Goal: Task Accomplishment & Management: Manage account settings

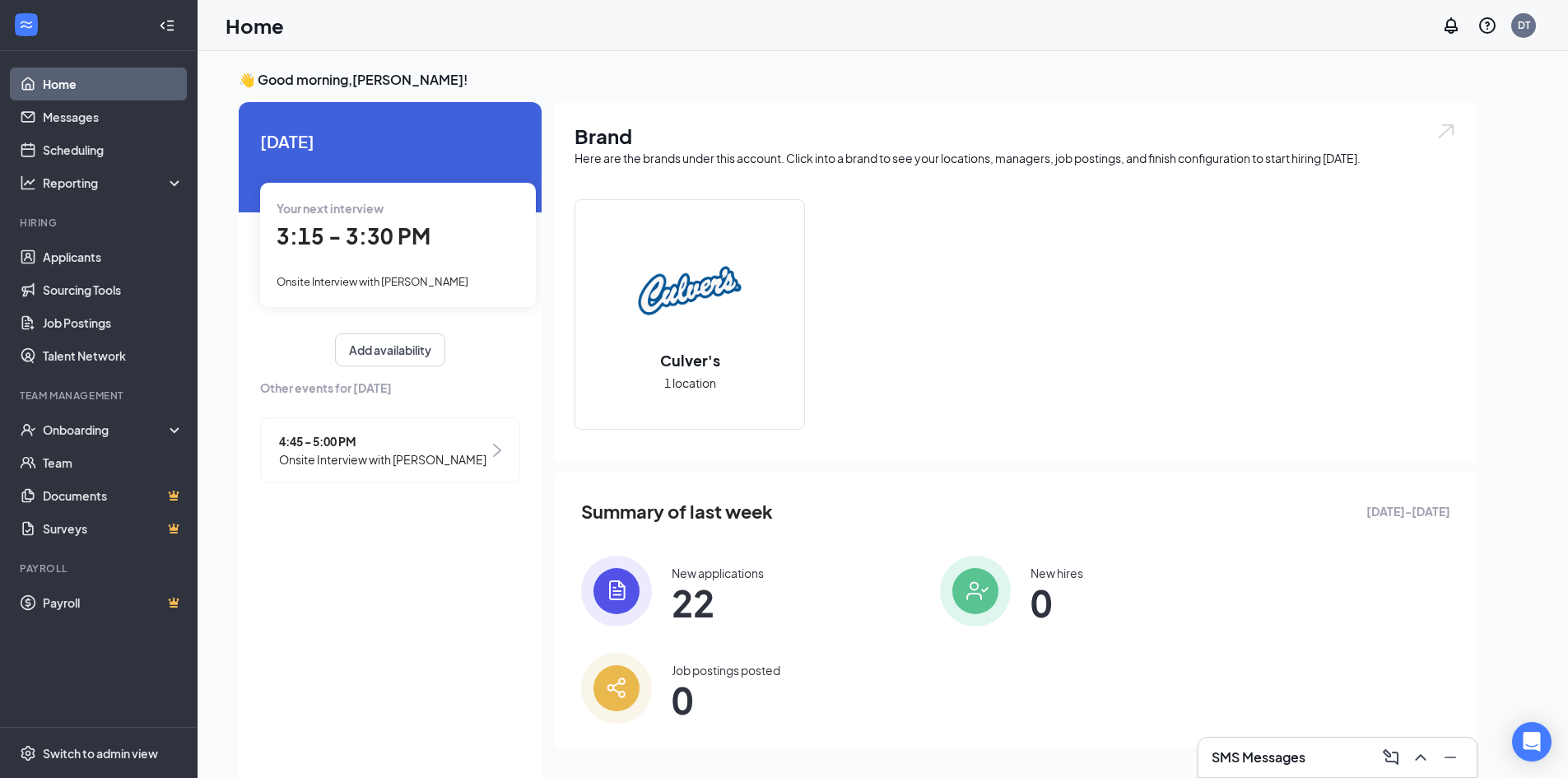
click at [322, 218] on div "Your next interview 3:15 - 3:30 PM Onsite Interview with [PERSON_NAME]" at bounding box center [398, 244] width 275 height 123
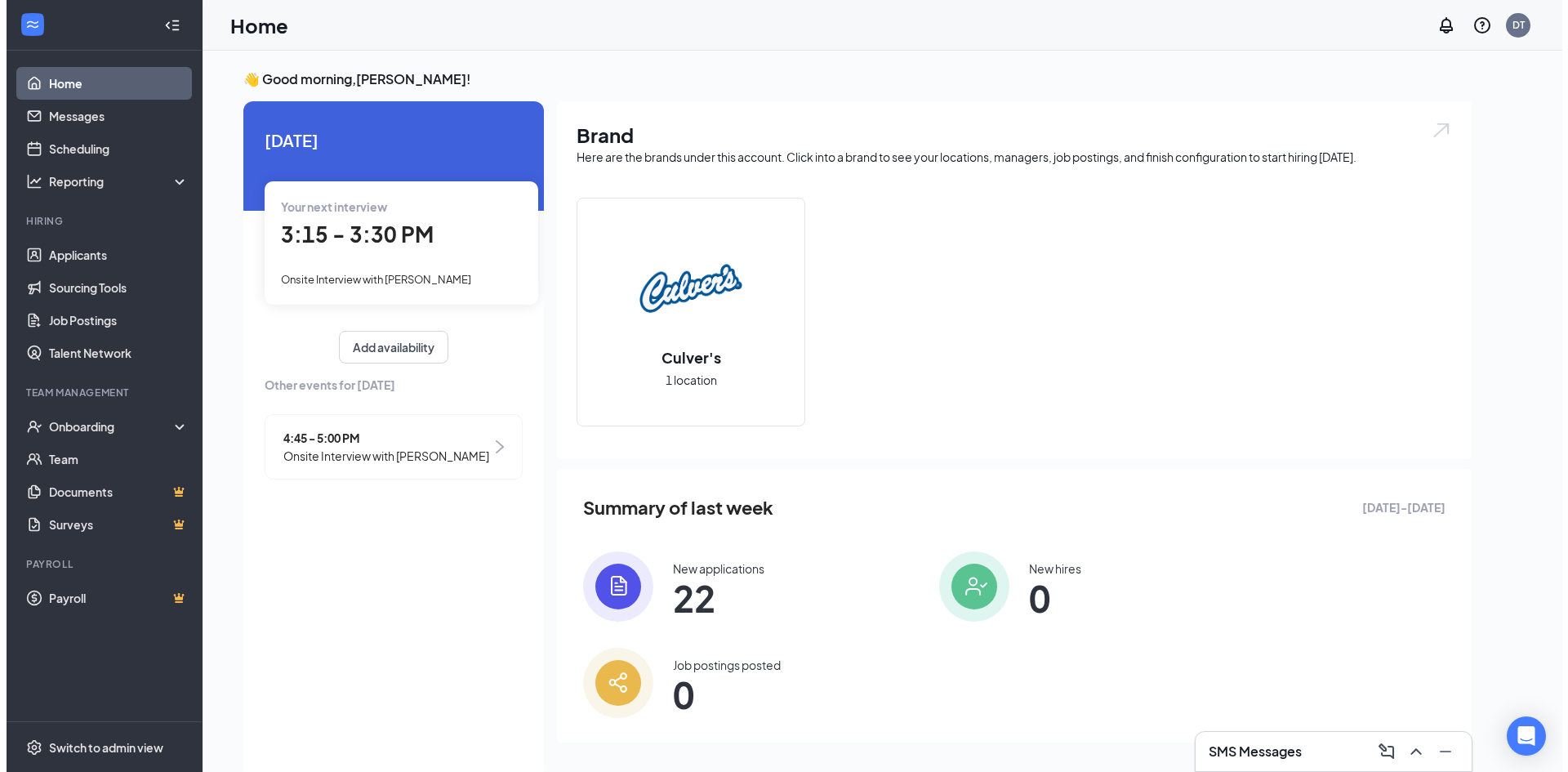
scroll to position [6, 0]
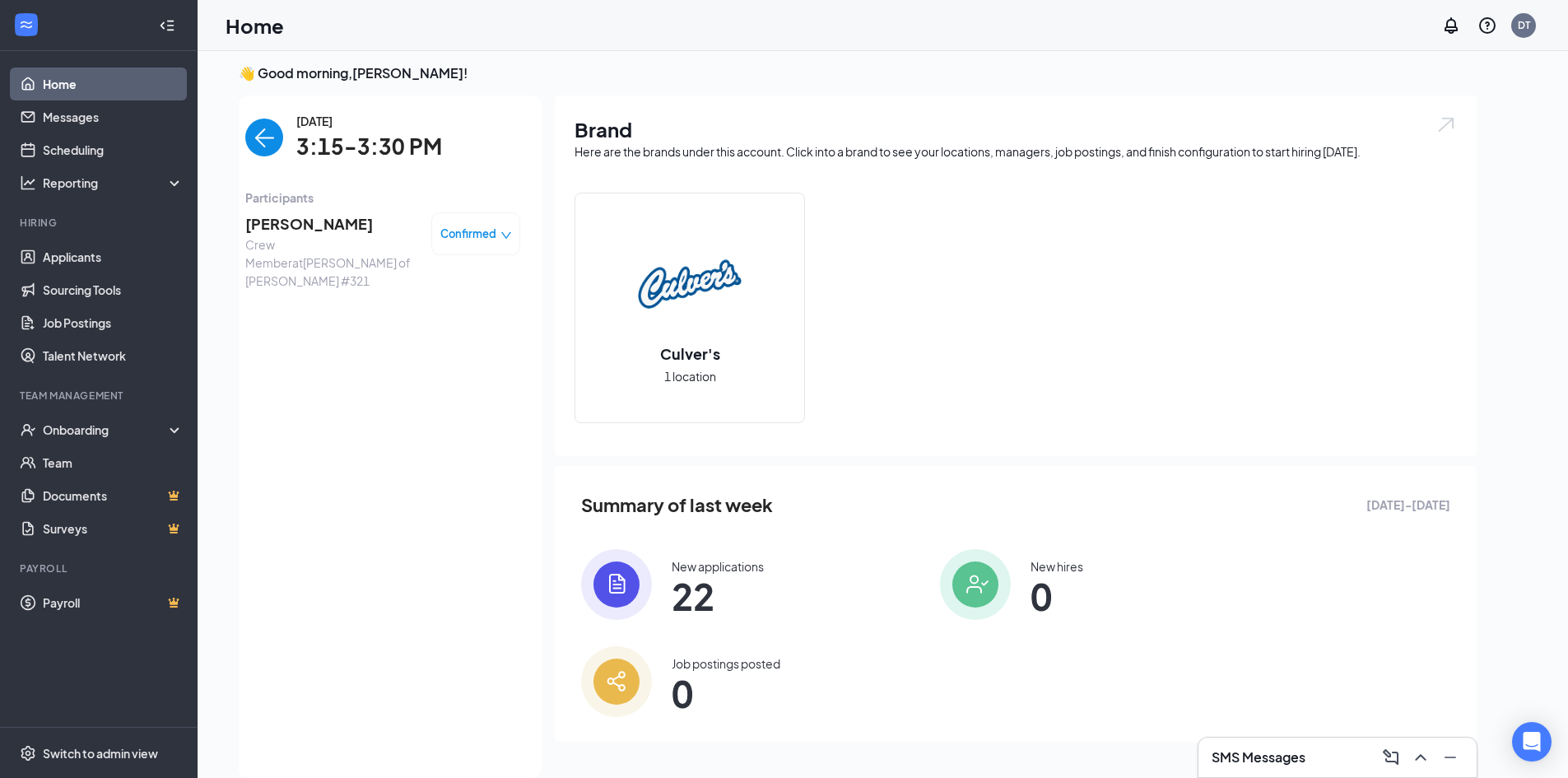
click at [322, 224] on span "[PERSON_NAME]" at bounding box center [332, 223] width 172 height 23
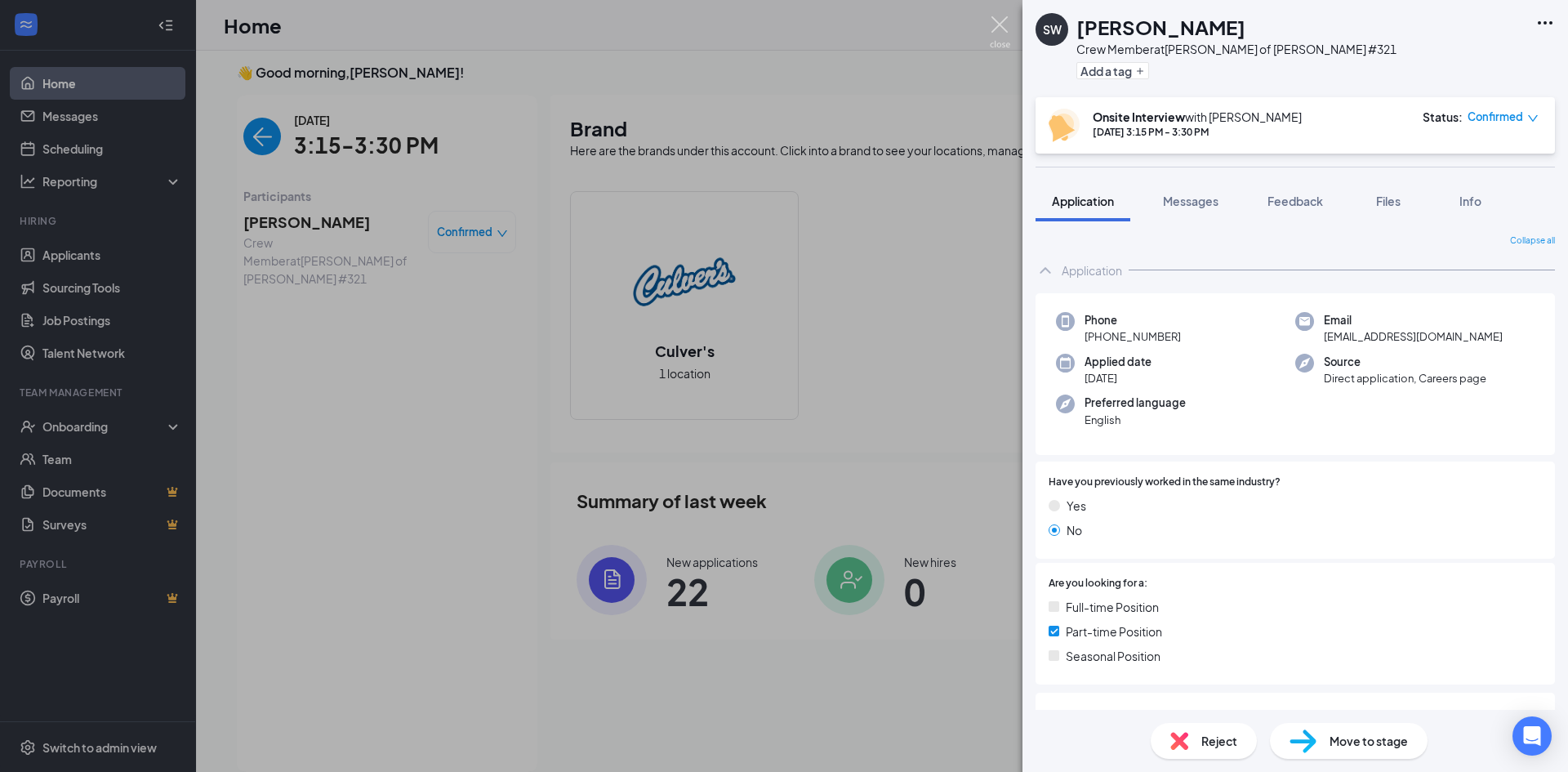
click at [998, 21] on img at bounding box center [1000, 32] width 20 height 32
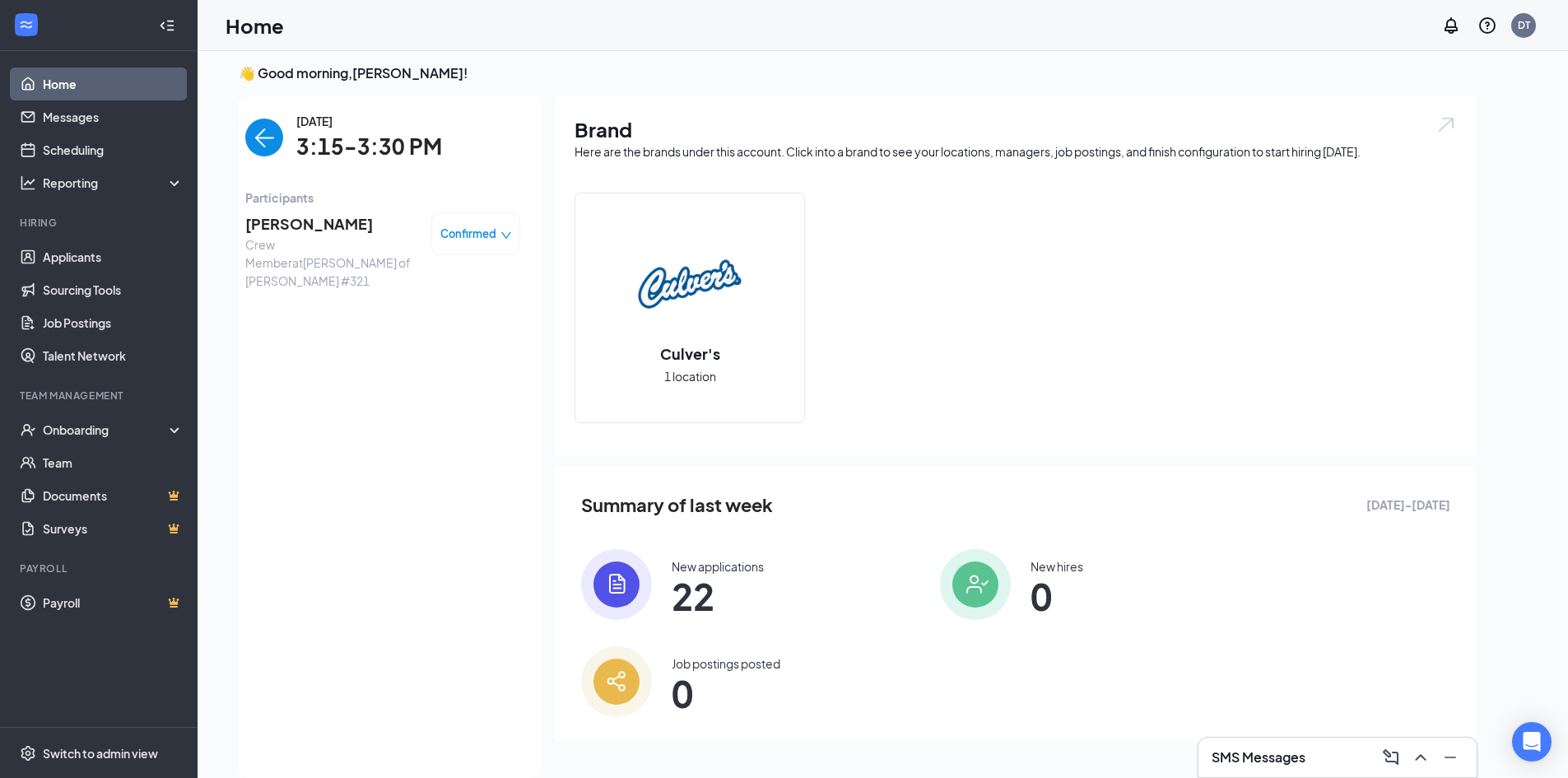
click at [252, 128] on img "back-button" at bounding box center [264, 137] width 38 height 38
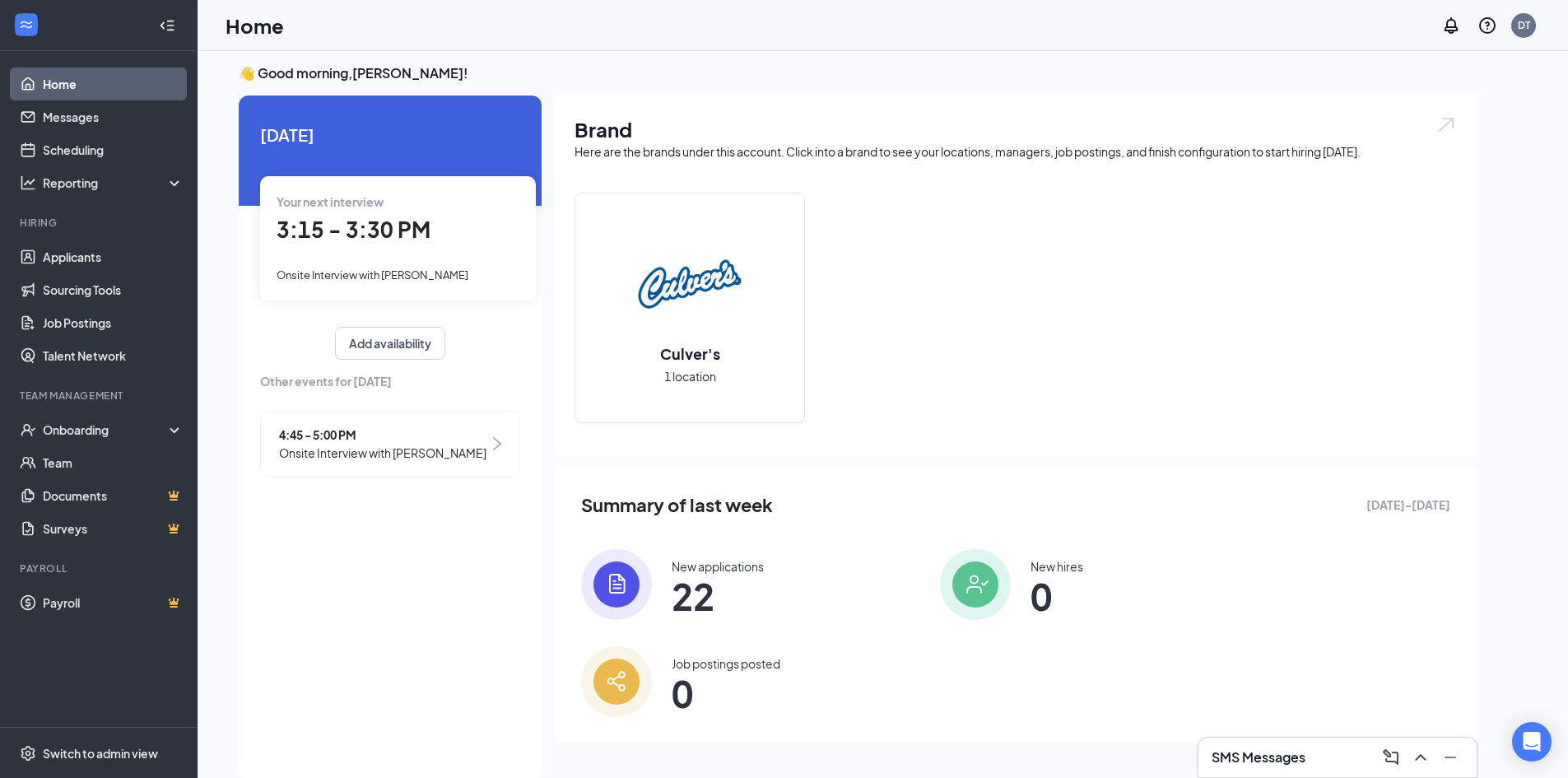
click at [319, 431] on span "4:45 - 5:00 PM" at bounding box center [383, 435] width 208 height 19
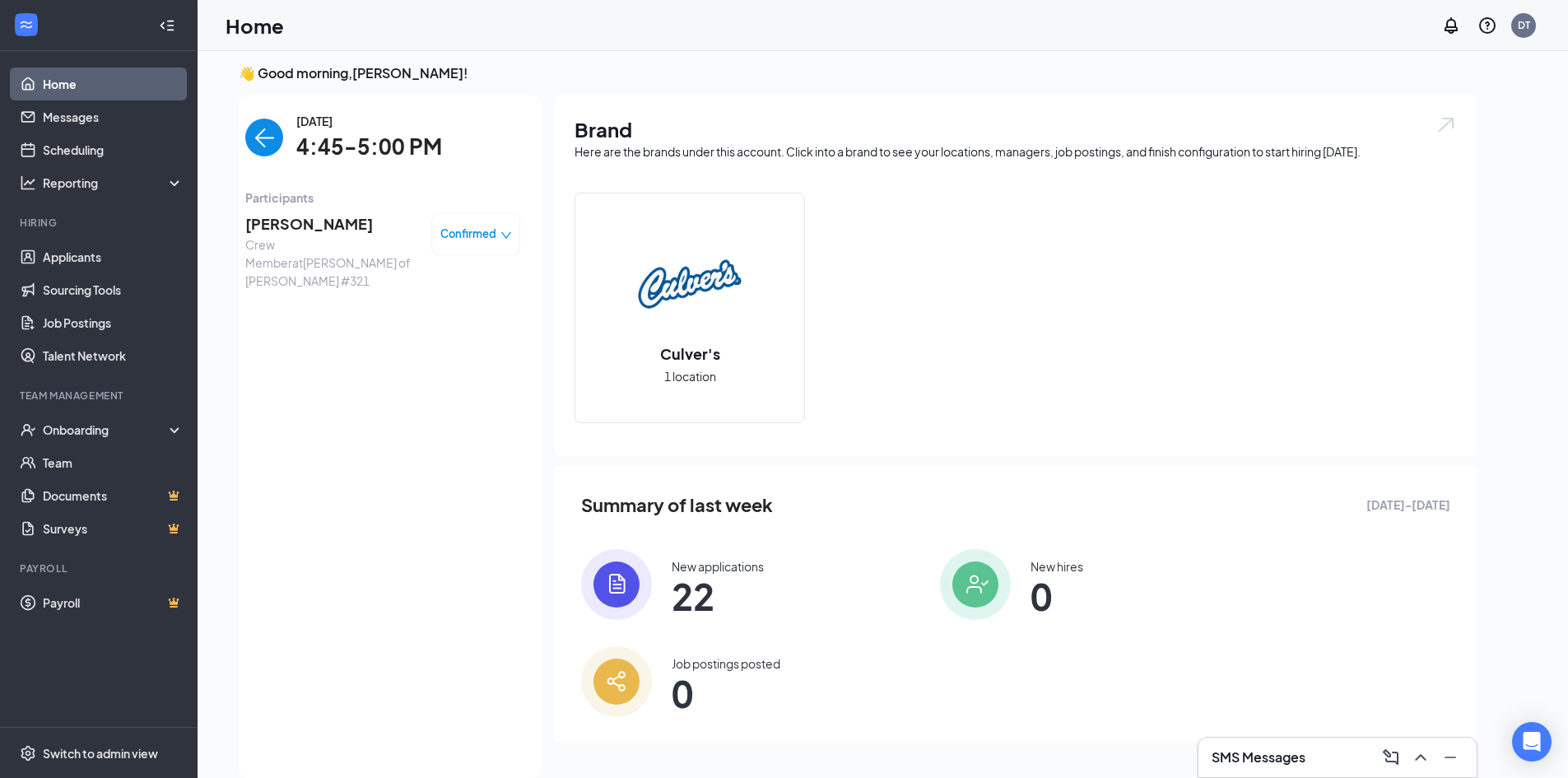
click at [314, 222] on span "[PERSON_NAME]" at bounding box center [332, 223] width 172 height 23
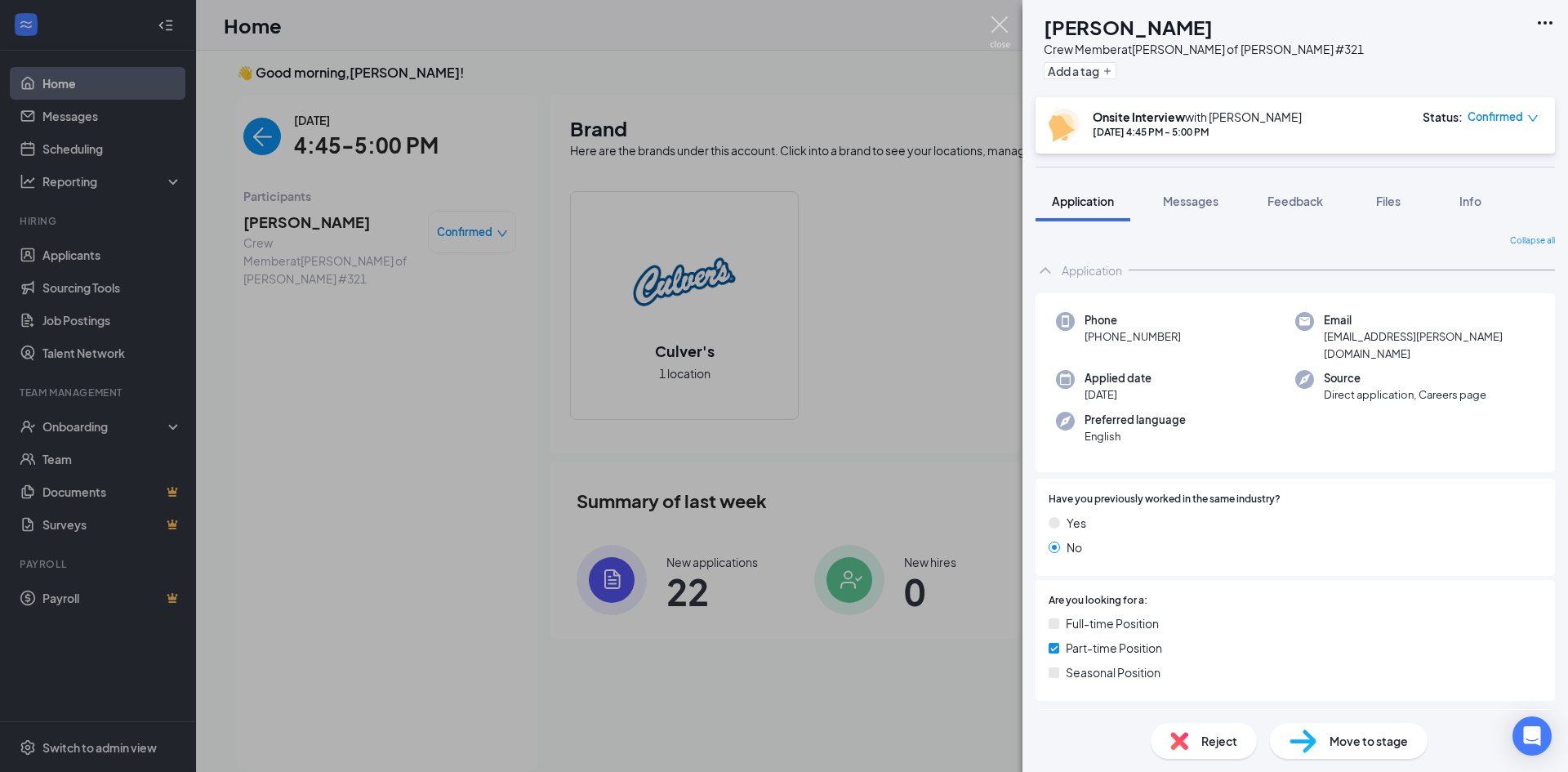
click at [1004, 20] on img at bounding box center [1000, 32] width 20 height 32
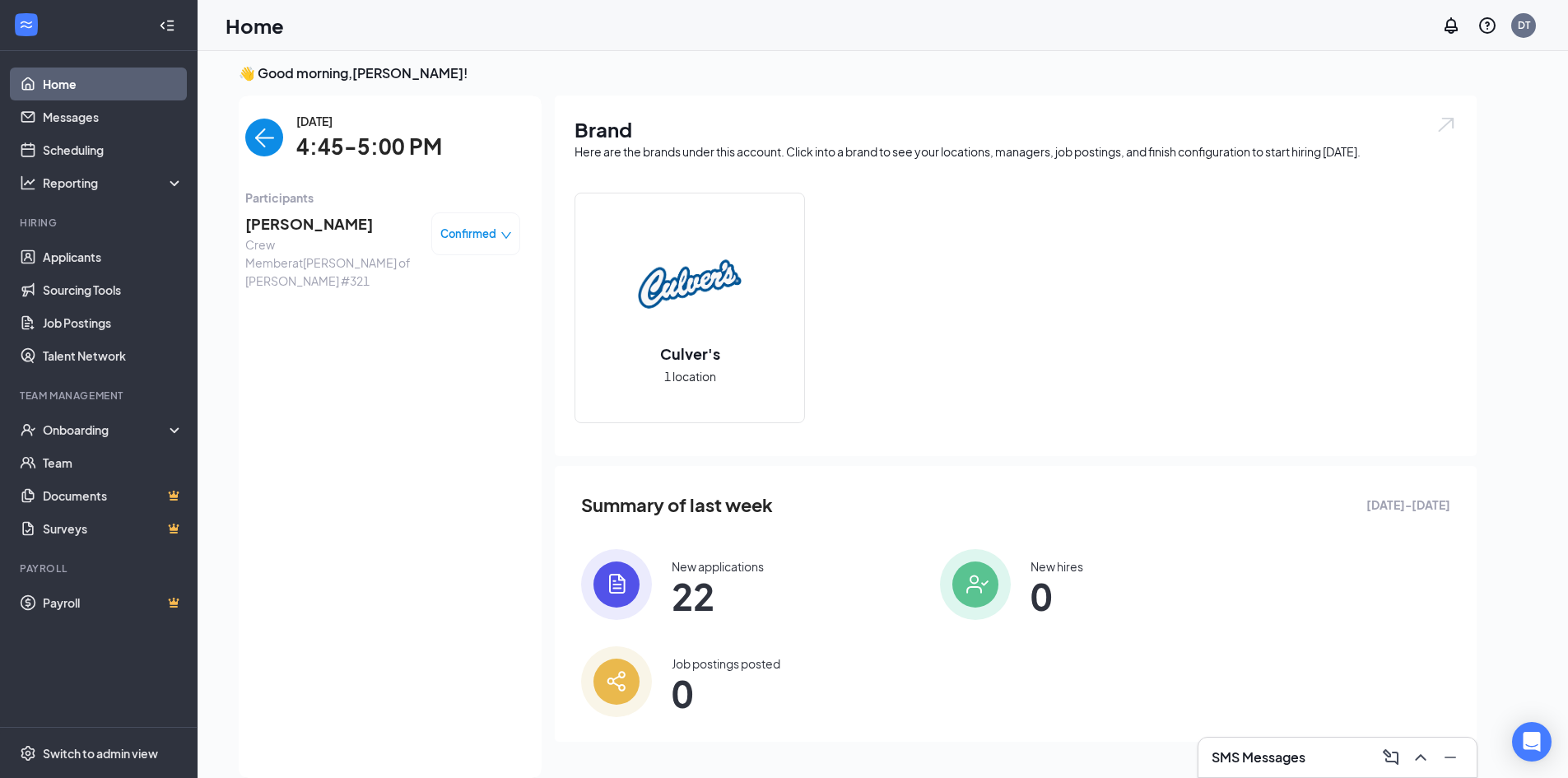
click at [687, 581] on span "22" at bounding box center [717, 596] width 92 height 30
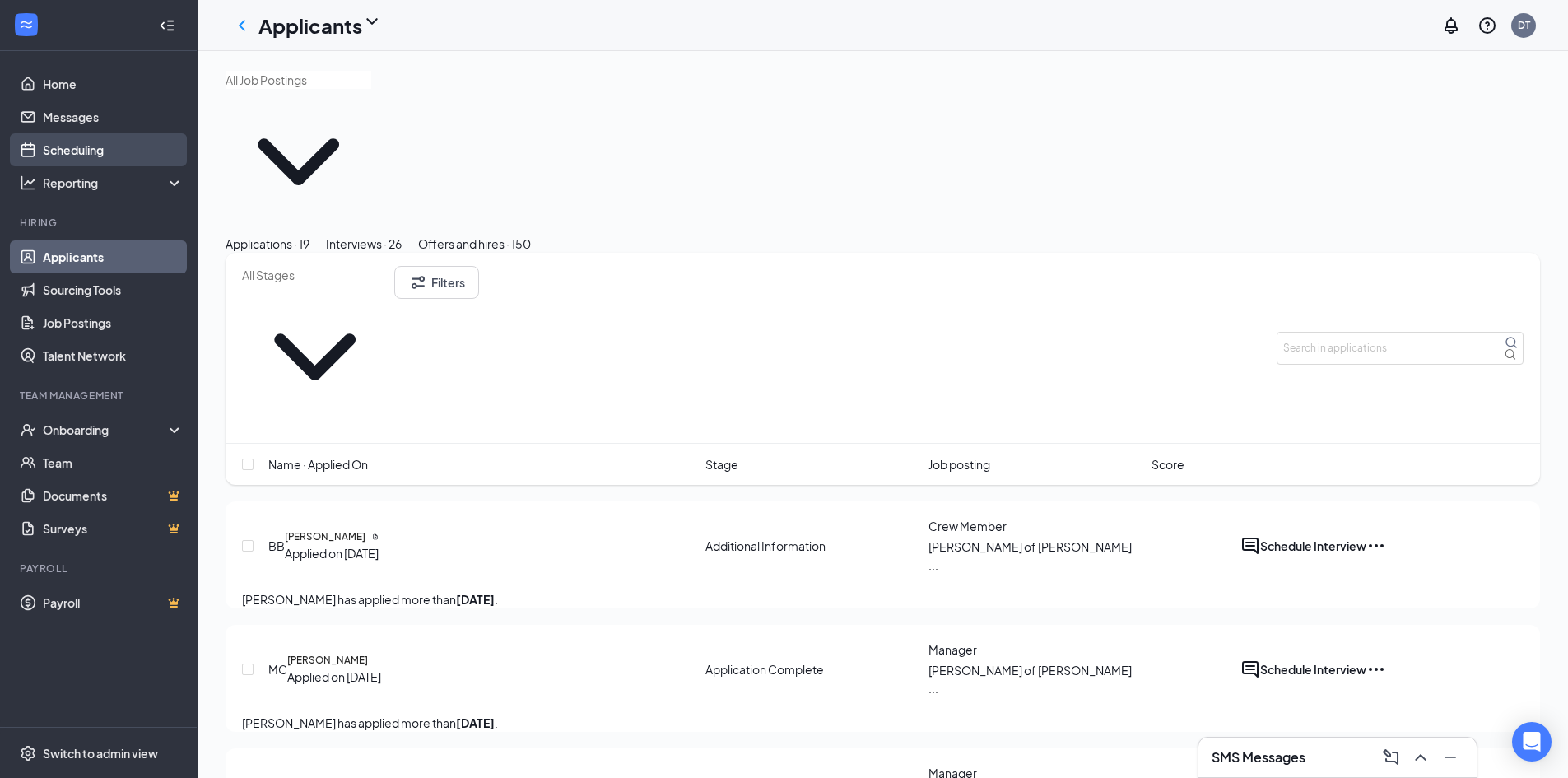
click at [71, 150] on link "Scheduling" at bounding box center [113, 150] width 141 height 33
